Goal: Transaction & Acquisition: Download file/media

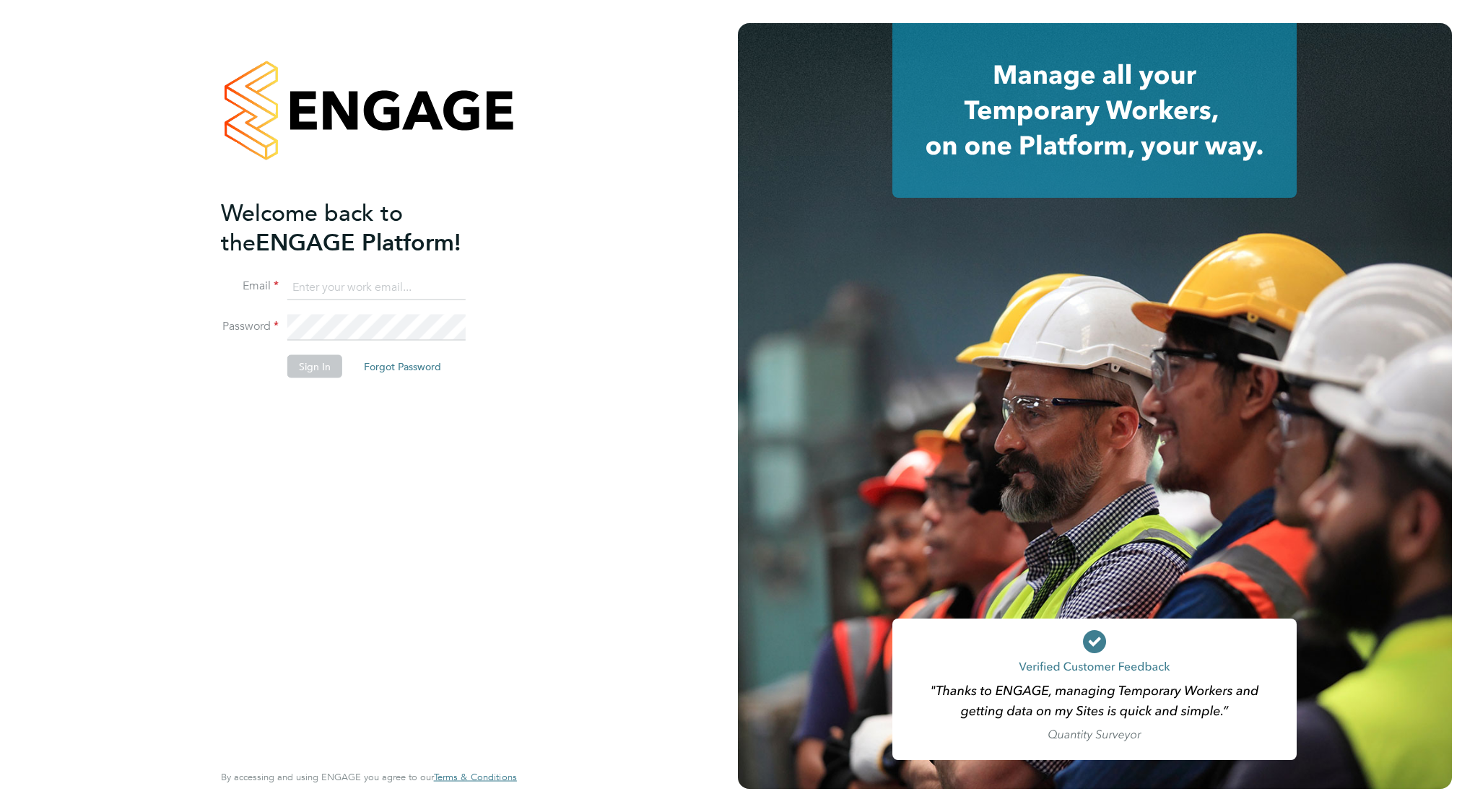
type input "support@engagelabs.io"
click at [320, 363] on button "Sign In" at bounding box center [314, 366] width 55 height 23
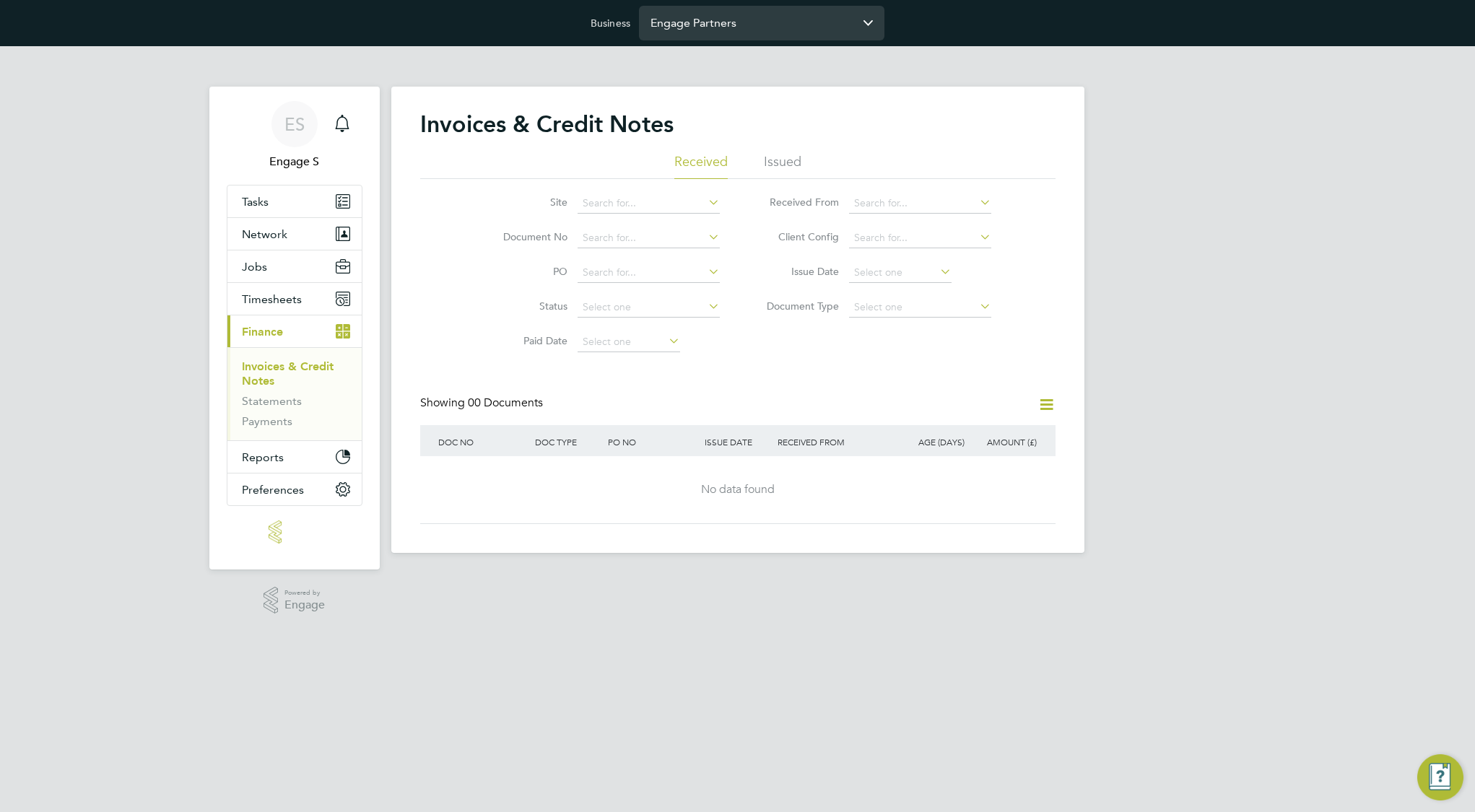
click at [738, 24] on input "Engage Partners" at bounding box center [762, 23] width 246 height 34
type input "Vistry Partnerships Limited"
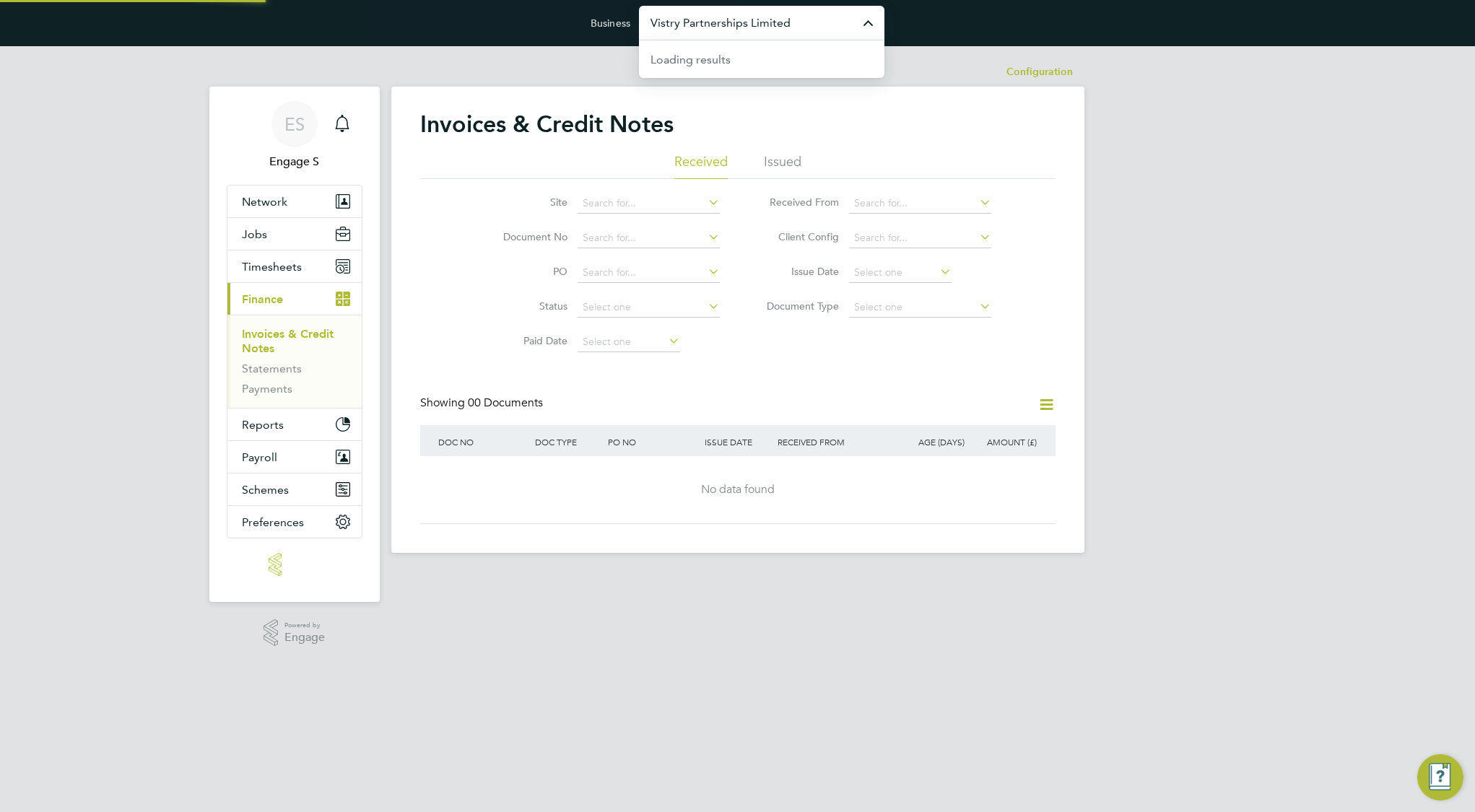
click at [719, 26] on input "Vistry Partnerships Limited" at bounding box center [762, 23] width 246 height 34
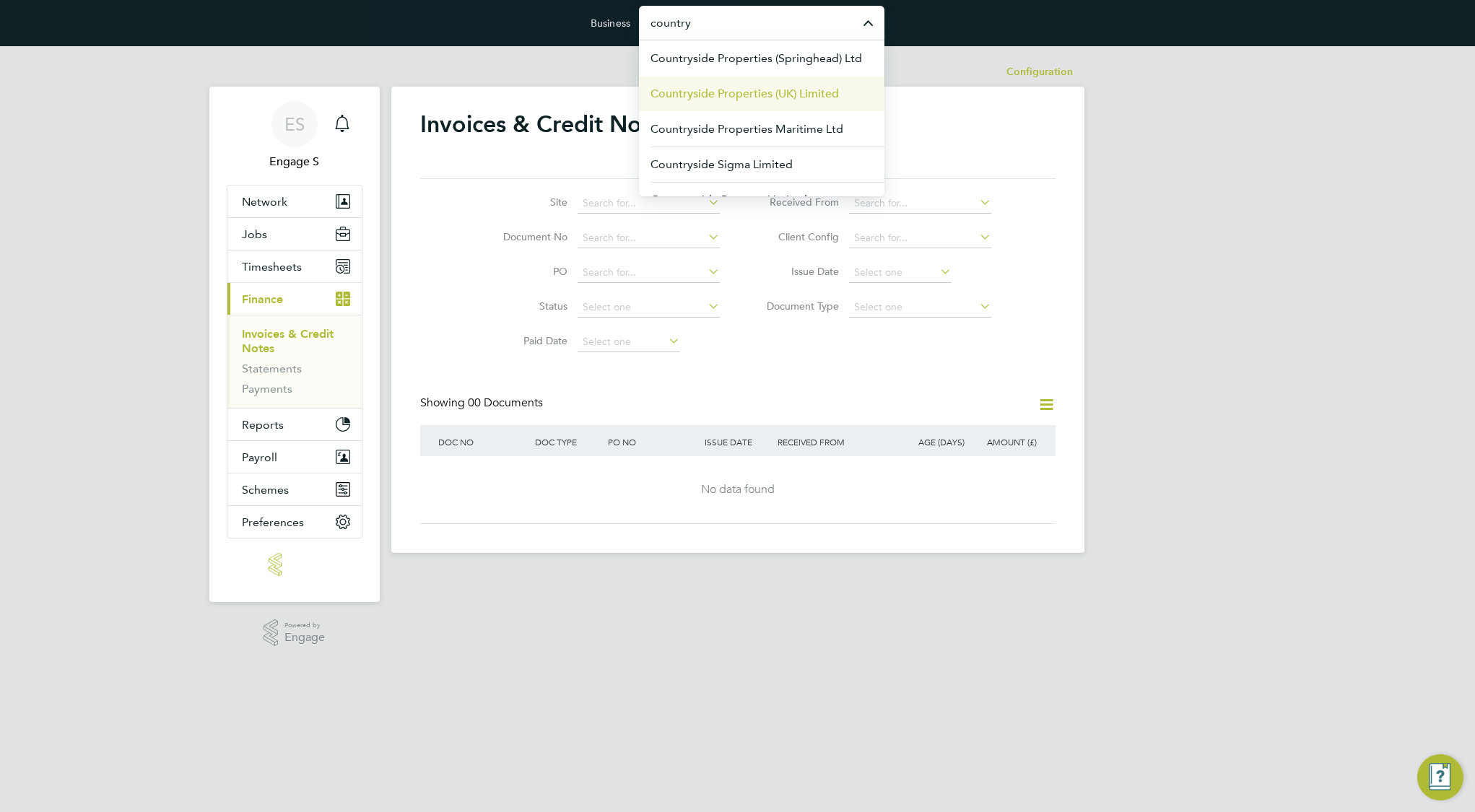
click at [686, 86] on span "Countryside Properties (UK) Limited" at bounding box center [745, 94] width 189 height 17
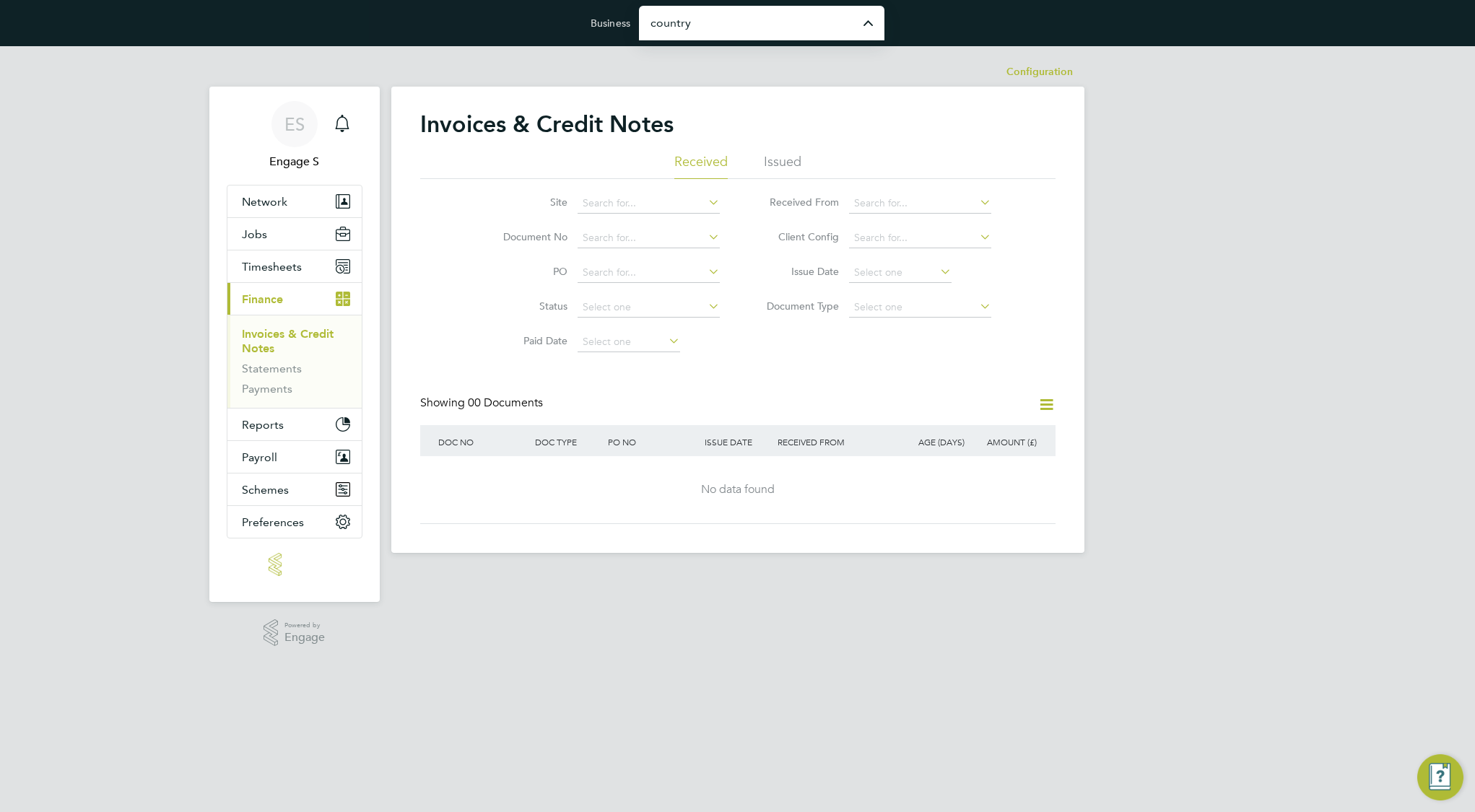
type input "Countryside Properties (UK) Limited"
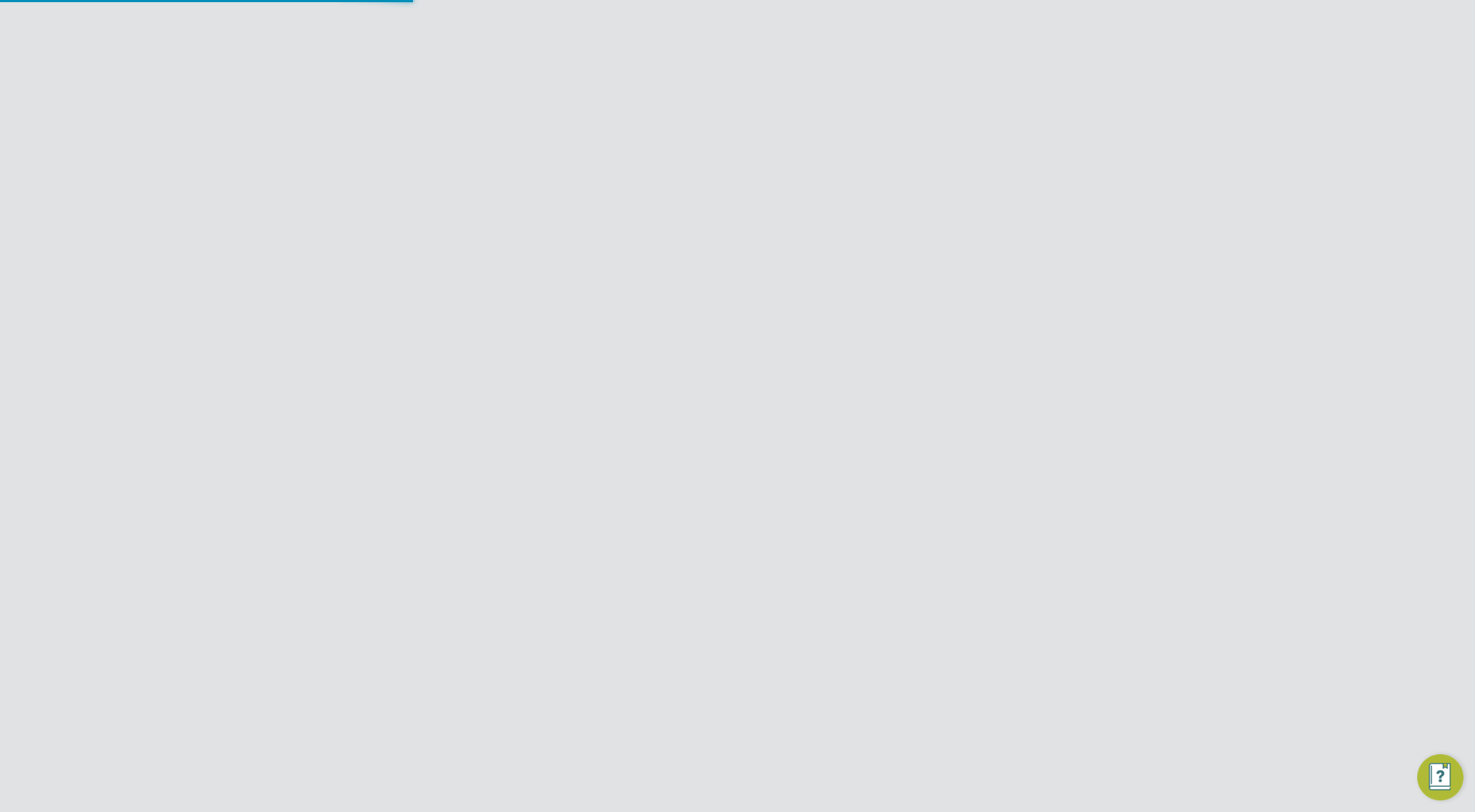
scroll to position [791, 639]
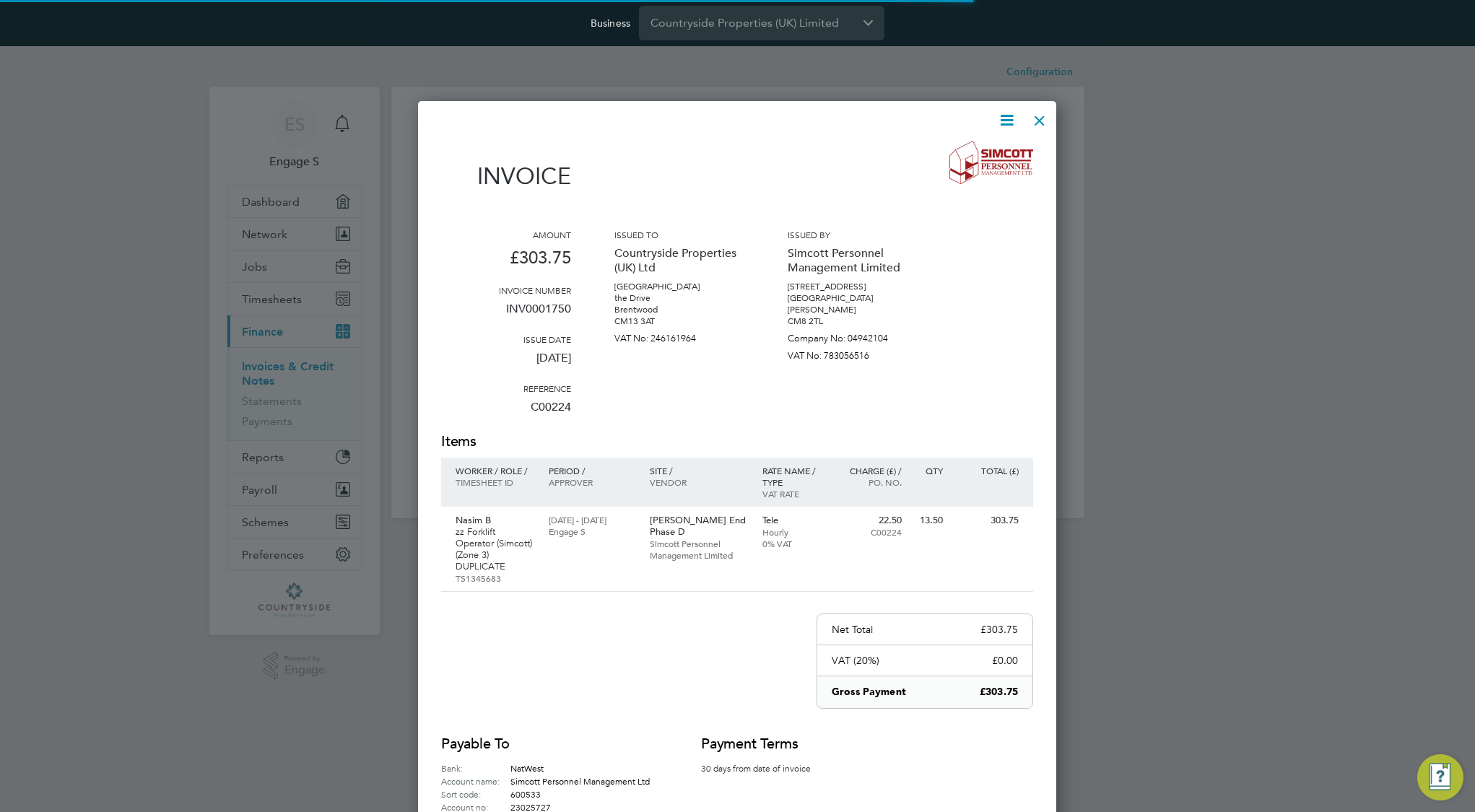
scroll to position [791, 639]
click at [1007, 124] on icon at bounding box center [1007, 120] width 18 height 18
click at [986, 151] on li "Download Invoice" at bounding box center [963, 154] width 99 height 20
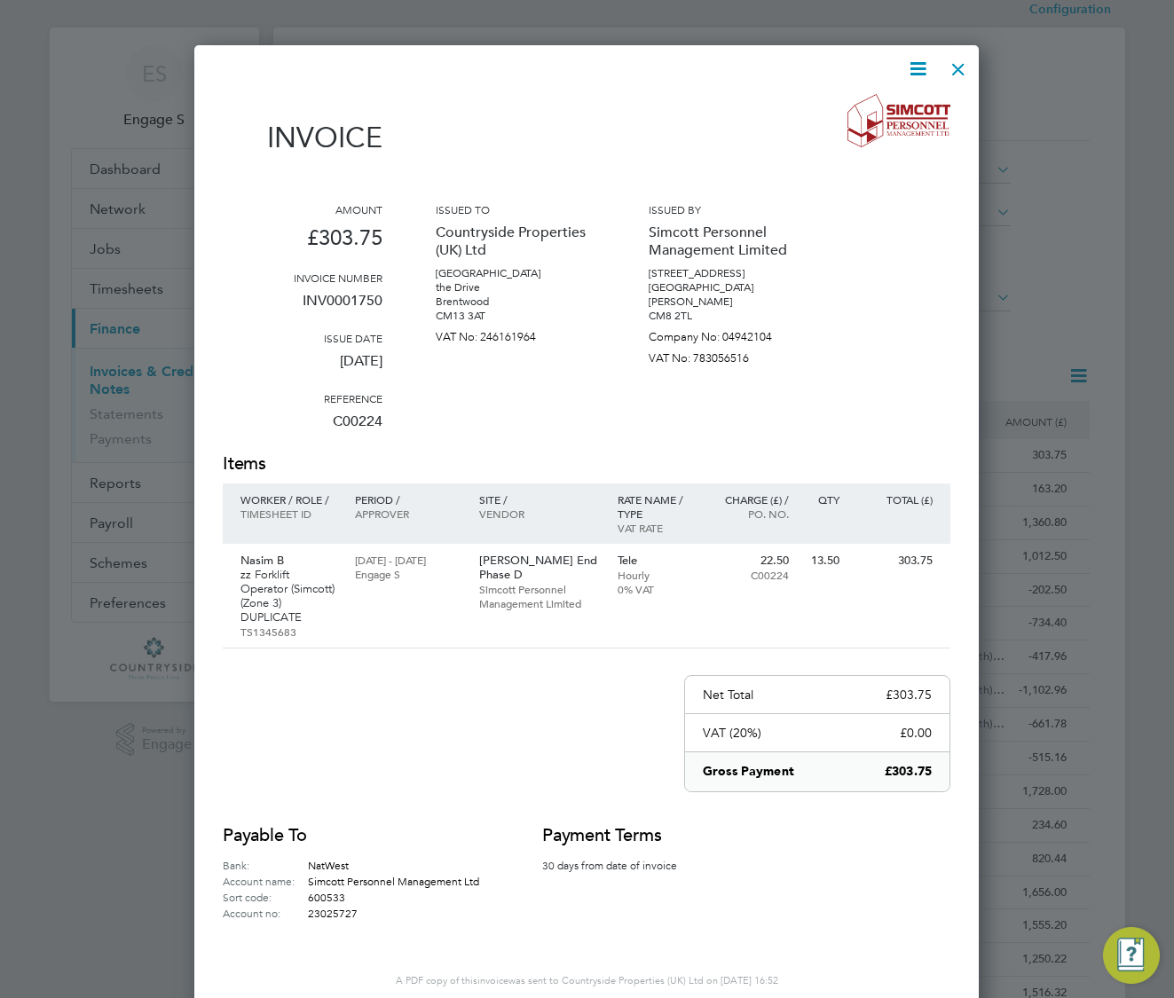
click at [922, 65] on icon at bounding box center [918, 69] width 22 height 22
click at [891, 106] on li "Download Invoice" at bounding box center [864, 110] width 122 height 25
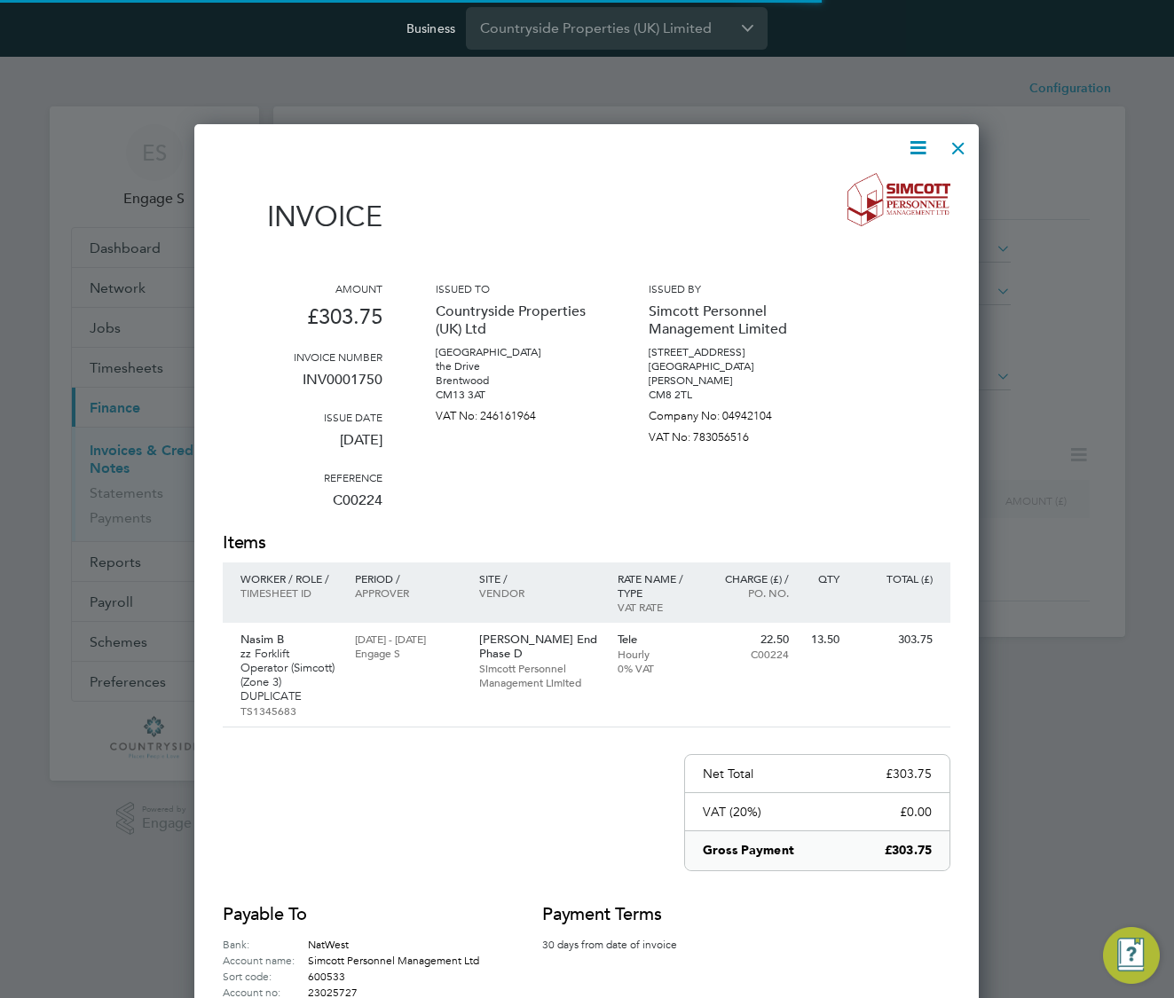
scroll to position [972, 785]
click at [913, 151] on icon at bounding box center [918, 148] width 22 height 22
click at [861, 188] on li "Download Invoice" at bounding box center [864, 189] width 122 height 25
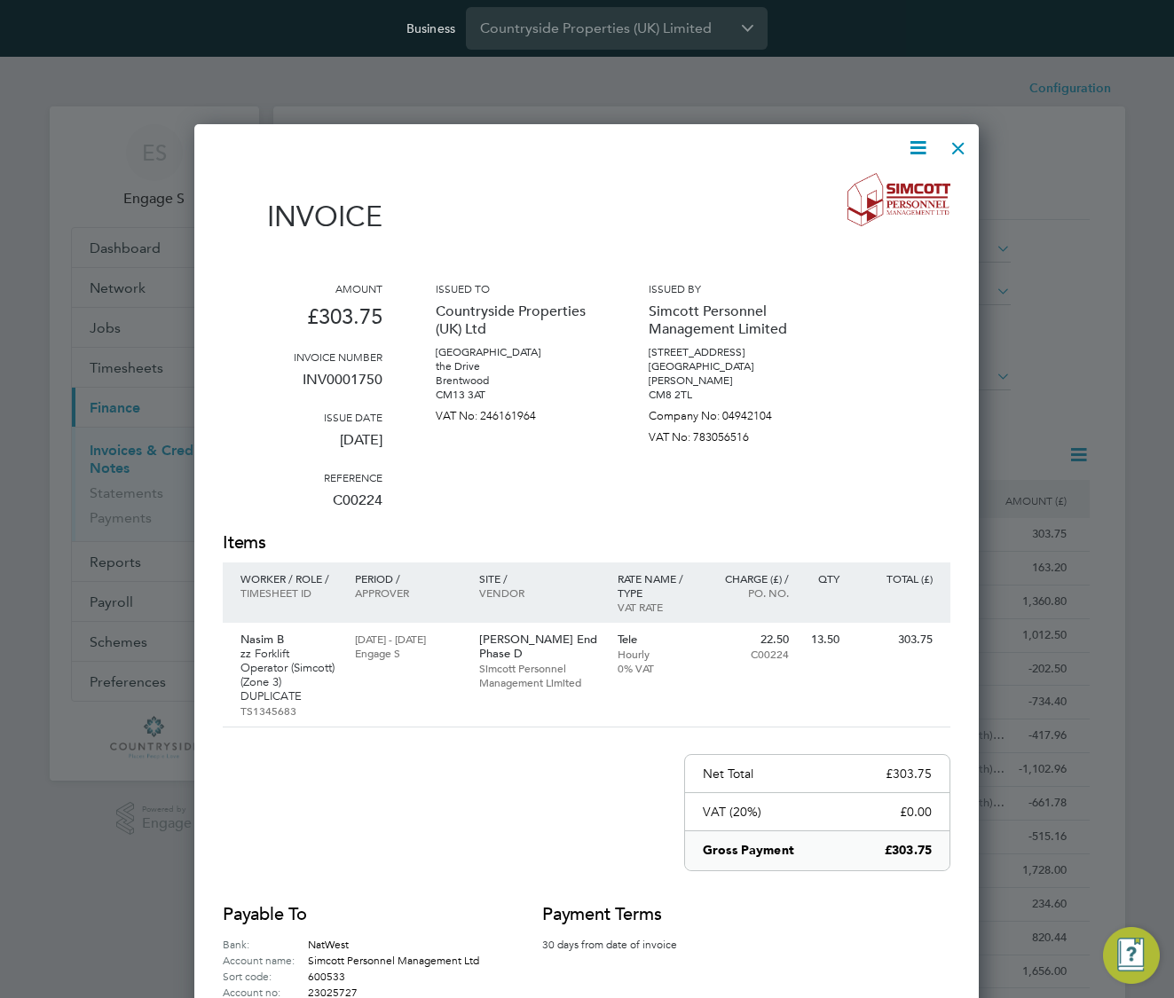
scroll to position [0, 0]
click at [912, 148] on icon at bounding box center [918, 148] width 22 height 22
click at [864, 186] on li "Download Invoice" at bounding box center [864, 189] width 122 height 25
